Goal: Check status: Check status

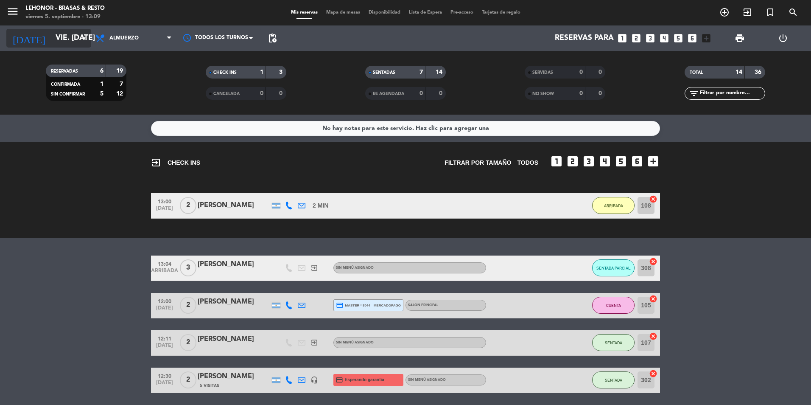
click at [82, 39] on icon "arrow_drop_down" at bounding box center [84, 38] width 10 height 10
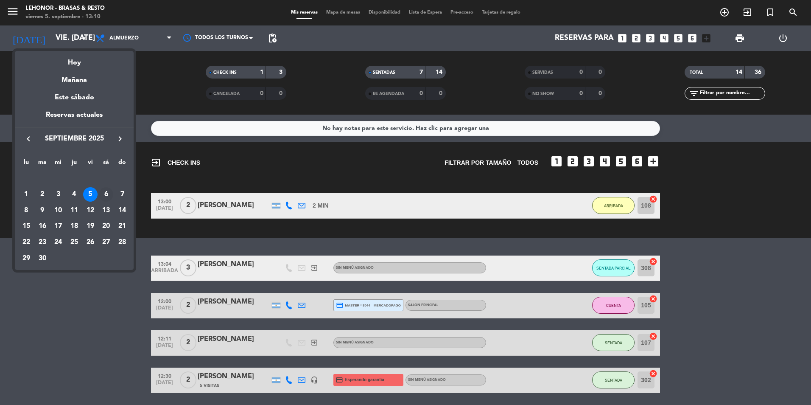
click at [102, 191] on div "6" at bounding box center [106, 194] width 14 height 14
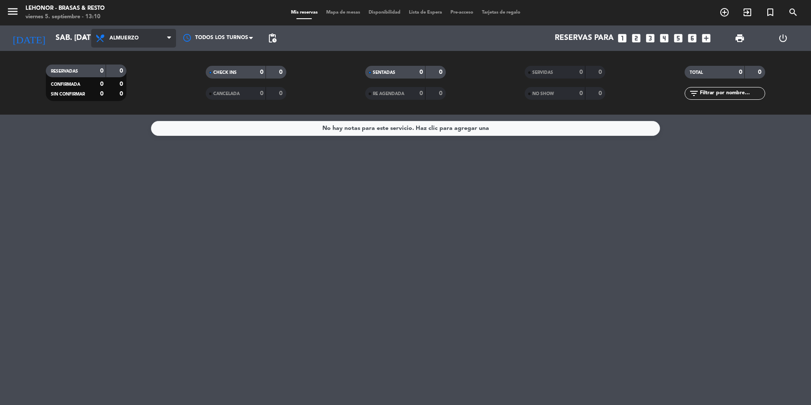
click at [163, 36] on span "Almuerzo" at bounding box center [133, 38] width 85 height 19
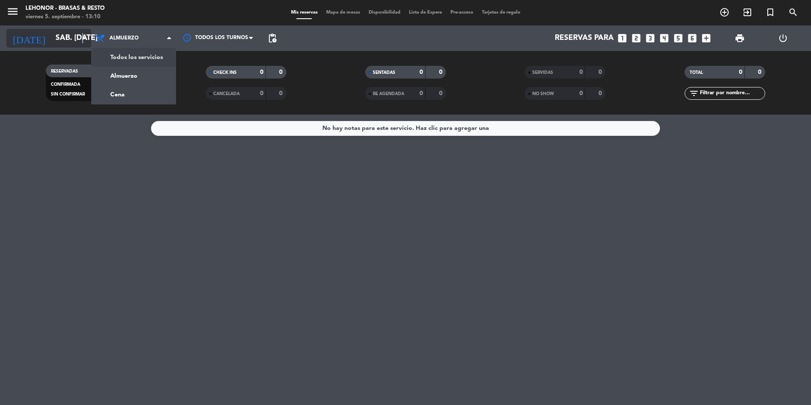
click at [83, 40] on icon "arrow_drop_down" at bounding box center [84, 38] width 10 height 10
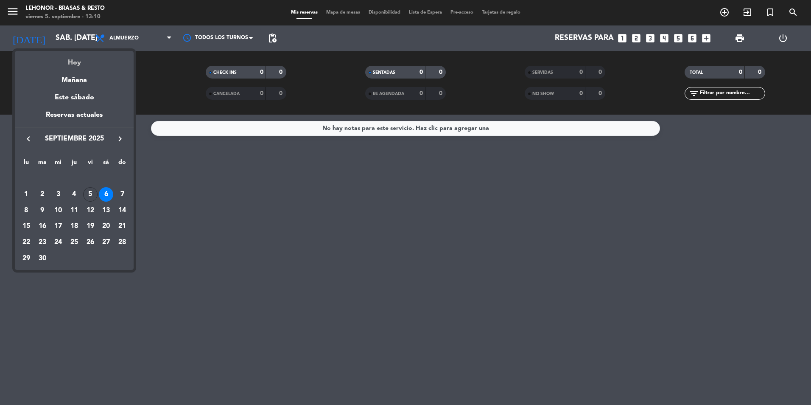
drag, startPoint x: 83, startPoint y: 40, endPoint x: 78, endPoint y: 65, distance: 24.7
click at [78, 65] on div "Hoy" at bounding box center [74, 59] width 119 height 17
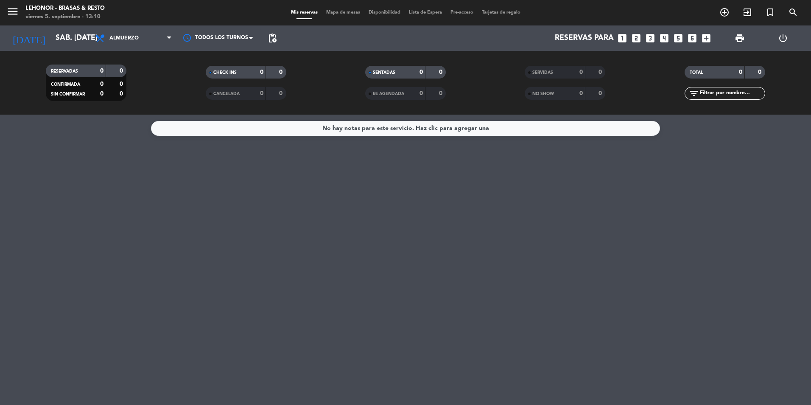
type input "vie. [DATE]"
